Goal: Task Accomplishment & Management: Use online tool/utility

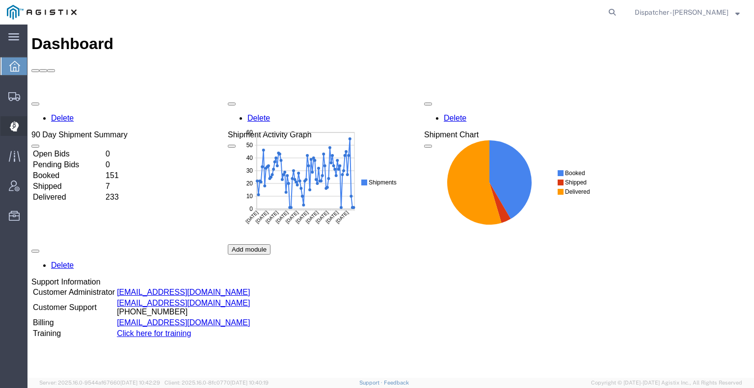
click at [13, 128] on icon at bounding box center [14, 126] width 9 height 10
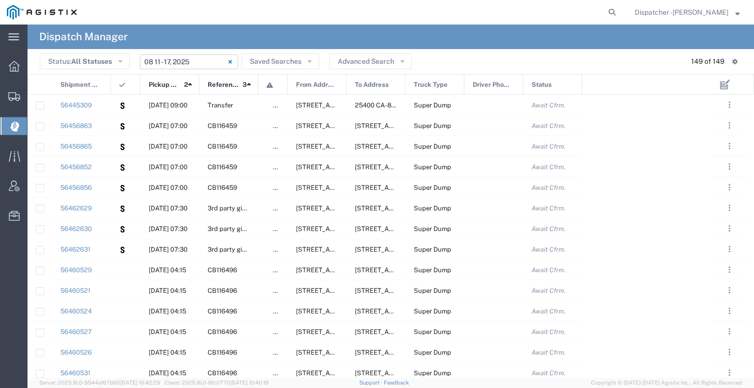
click at [190, 59] on input "[DATE] - [DATE]" at bounding box center [189, 61] width 98 height 15
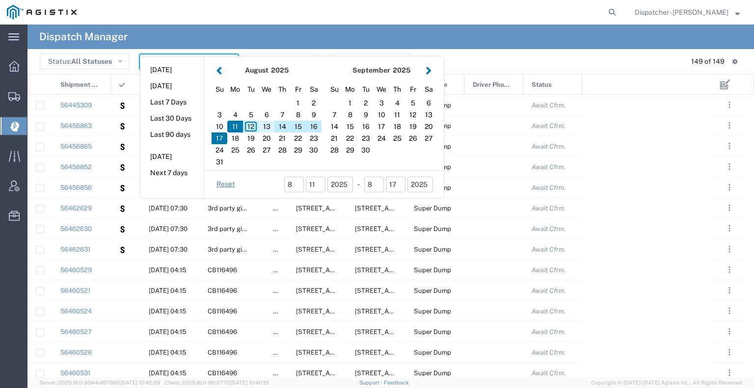
click at [265, 126] on div "13" at bounding box center [267, 127] width 16 height 12
type input "[DATE]"
type input "[DATE] - [DATE]"
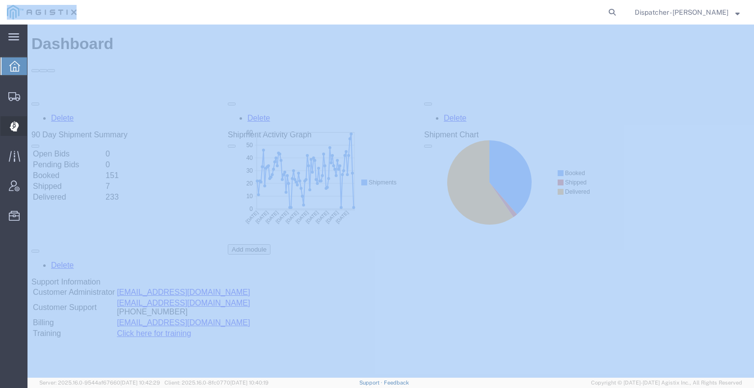
drag, startPoint x: 140, startPoint y: 157, endPoint x: 10, endPoint y: 125, distance: 134.2
click at [10, 125] on icon at bounding box center [14, 126] width 9 height 10
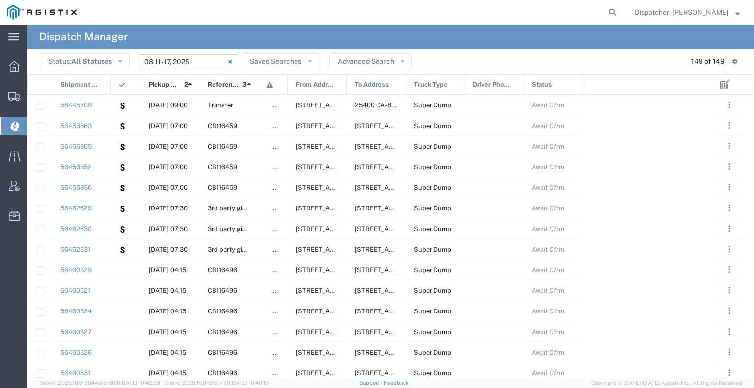
click at [196, 66] on input "[DATE] - [DATE]" at bounding box center [189, 61] width 98 height 15
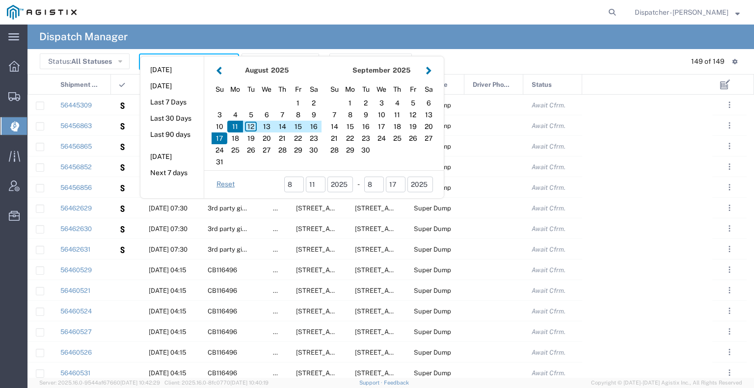
click at [196, 66] on button "[DATE]" at bounding box center [171, 69] width 63 height 15
type input "[DATE]"
type input "08/12/2025 - 08/12/2025"
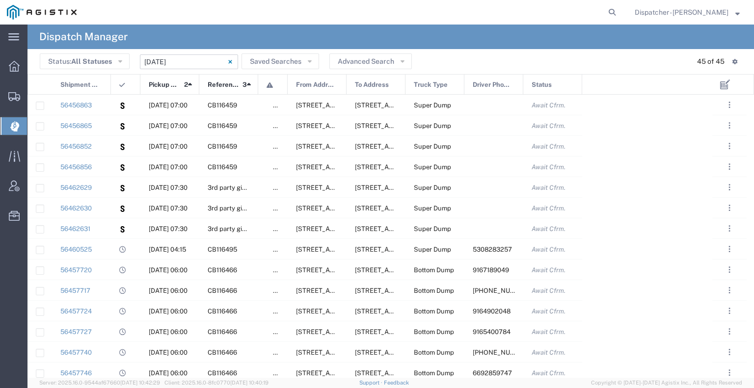
click at [188, 58] on input "08/12/2025 - 08/12/2025" at bounding box center [189, 61] width 98 height 15
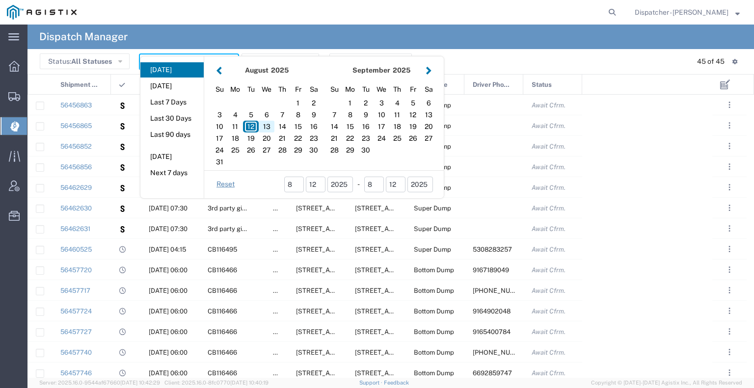
click at [268, 124] on div "13" at bounding box center [267, 127] width 16 height 12
type input "[DATE]"
type input "[DATE] - [DATE]"
